Goal: Information Seeking & Learning: Learn about a topic

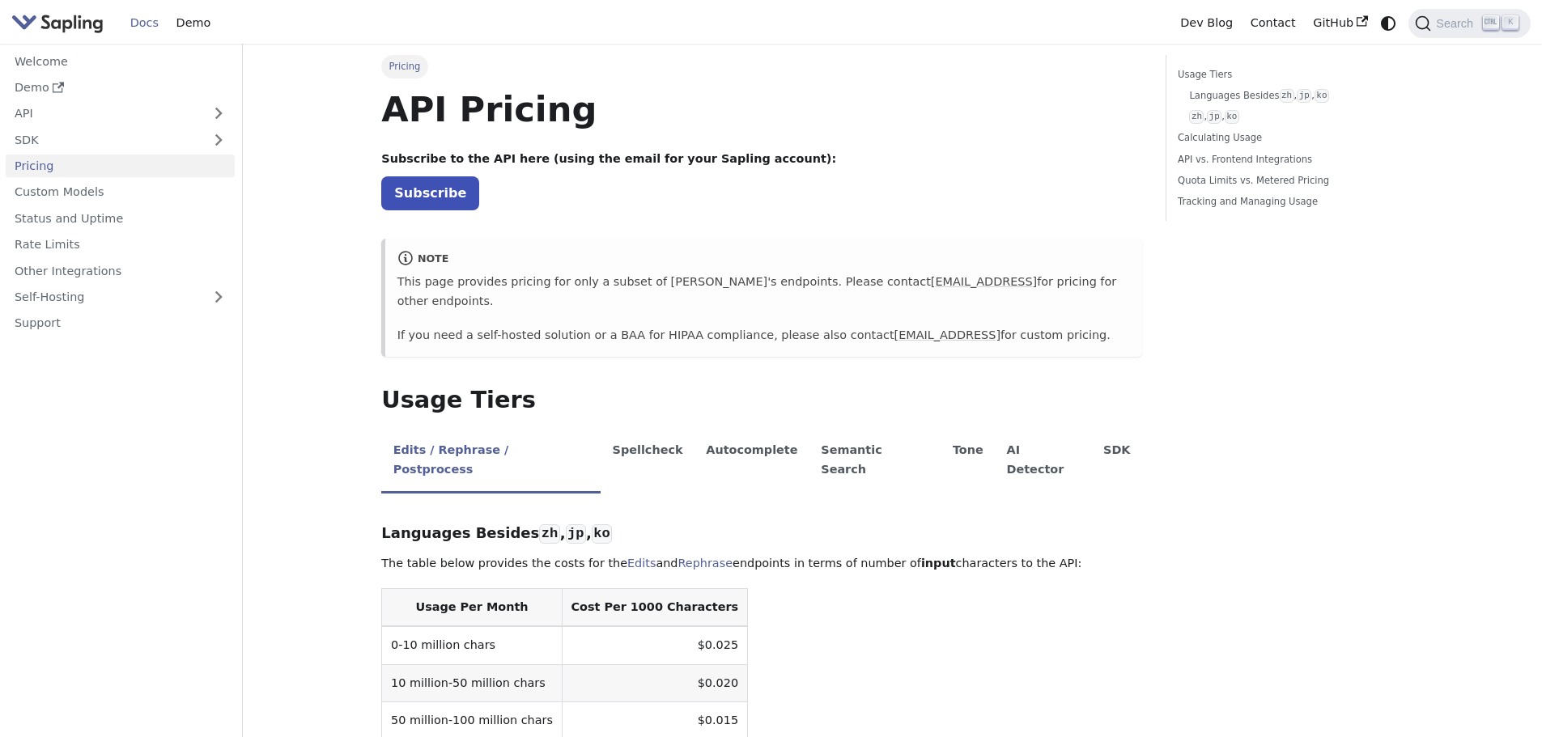
click at [829, 95] on h1 "API Pricing" at bounding box center [761, 109] width 761 height 44
